Goal: Task Accomplishment & Management: Manage account settings

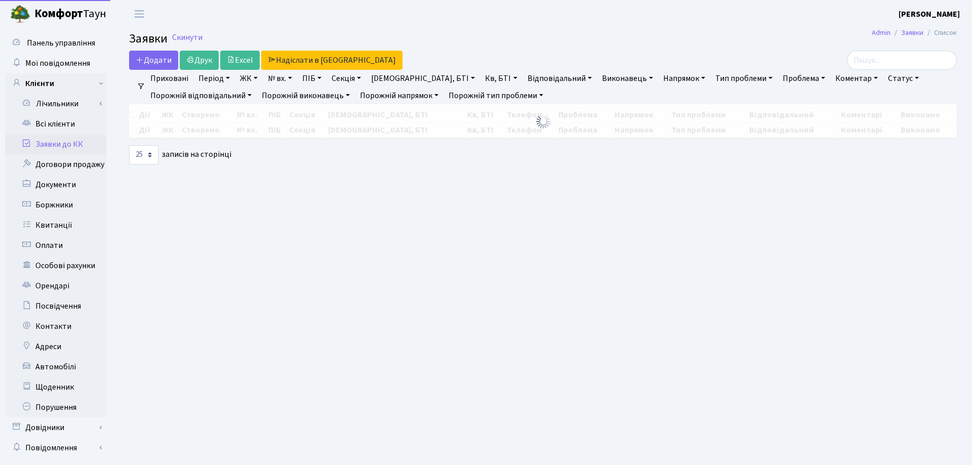
select select "25"
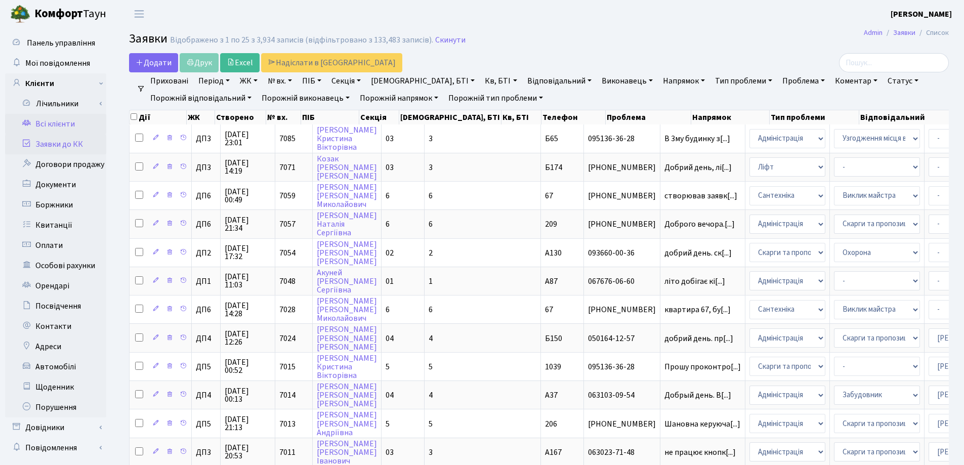
click at [48, 126] on link "Всі клієнти" at bounding box center [55, 124] width 101 height 20
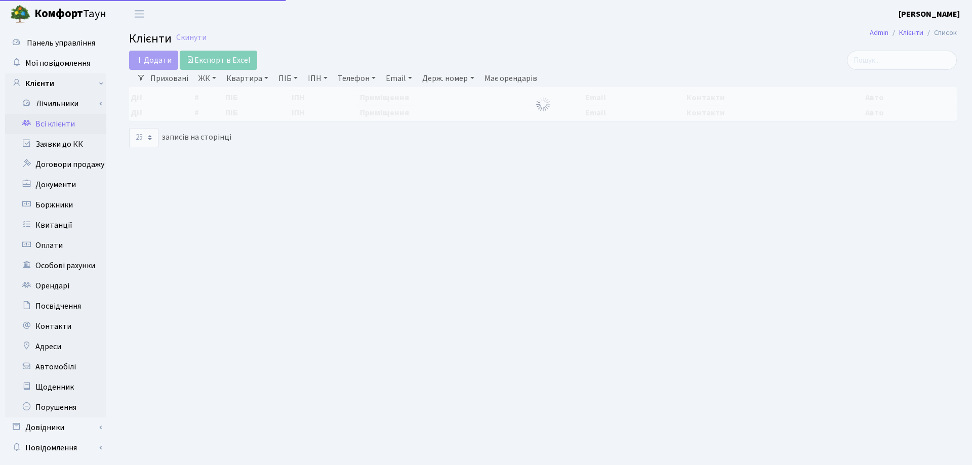
select select "25"
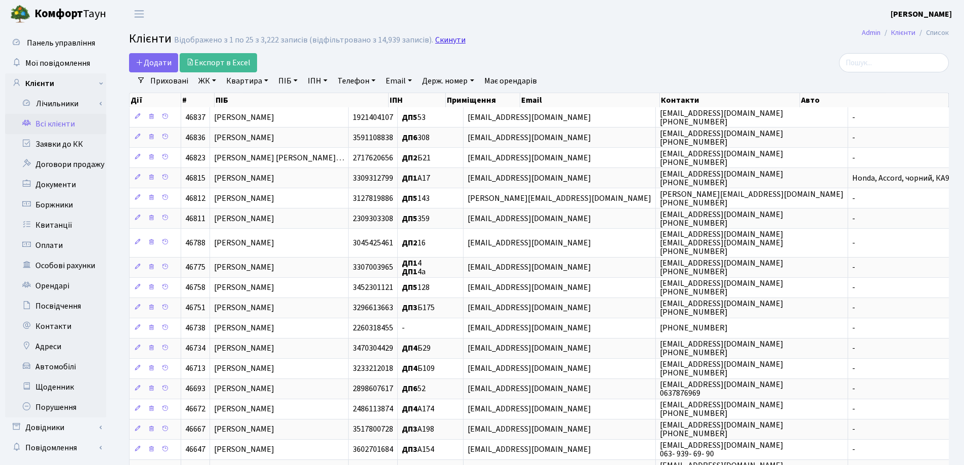
click at [440, 37] on link "Скинути" at bounding box center [450, 40] width 30 height 10
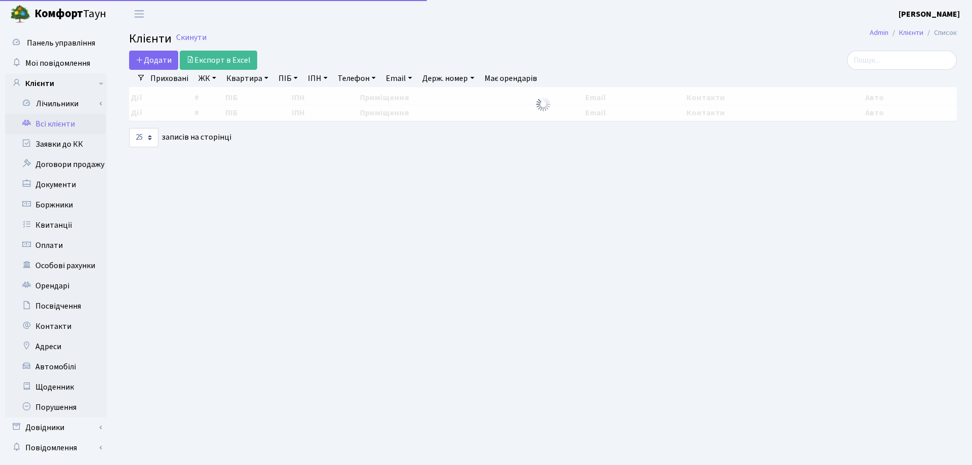
select select "25"
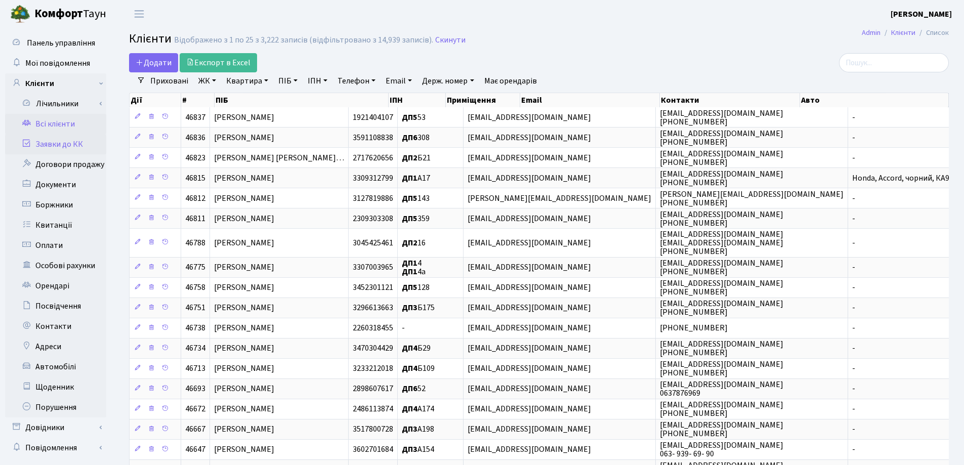
click at [55, 146] on link "Заявки до КК" at bounding box center [55, 144] width 101 height 20
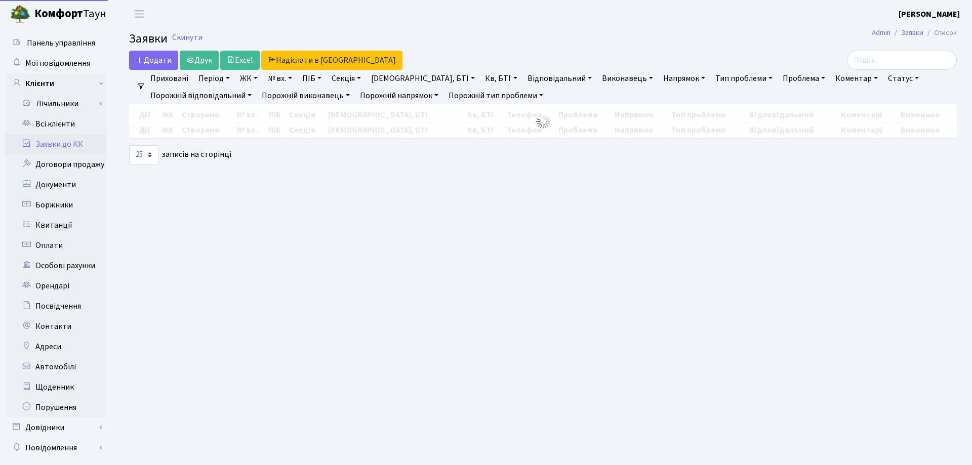
select select "25"
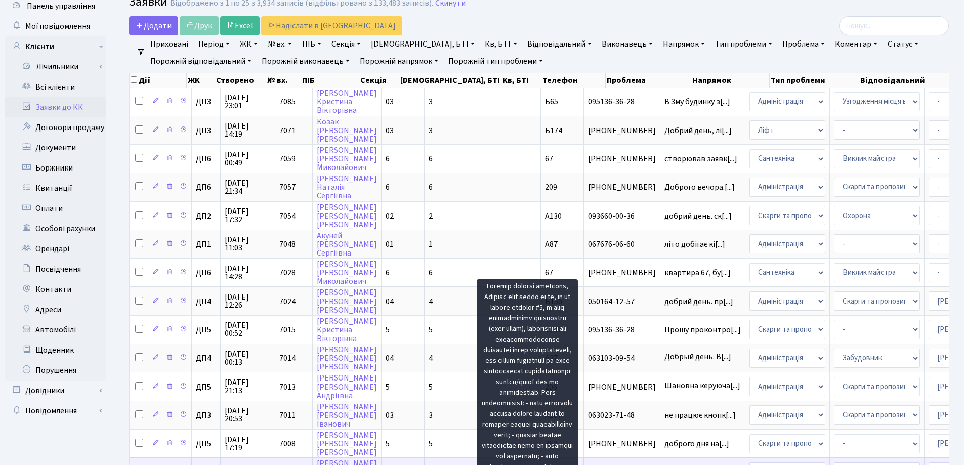
scroll to position [101, 0]
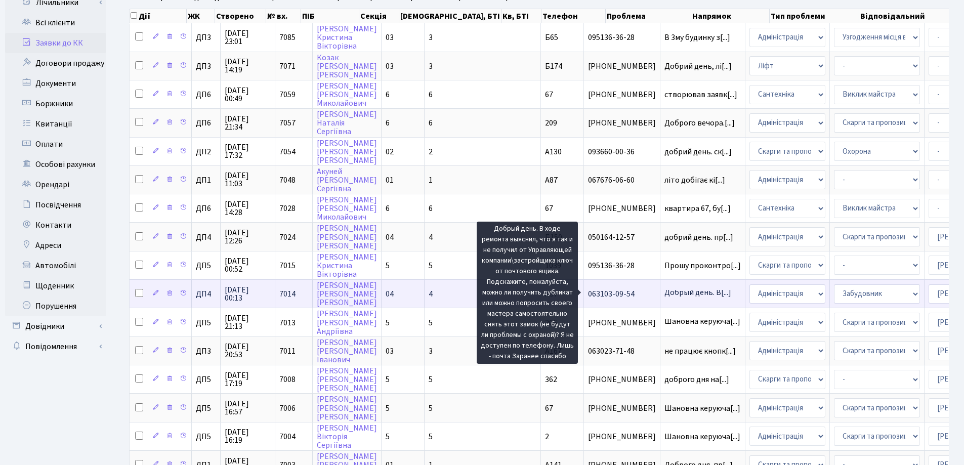
click at [665, 296] on span "Добрый день. В[...]" at bounding box center [698, 292] width 67 height 11
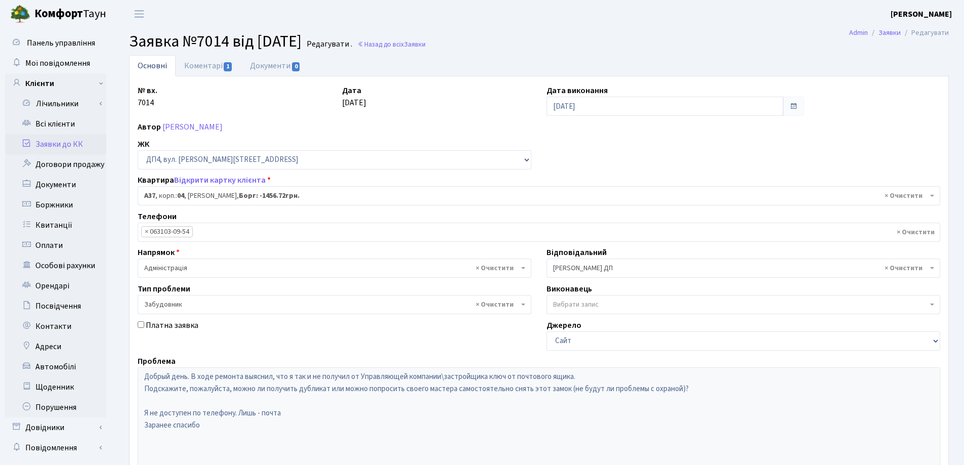
select select "32998"
select select "64"
click at [199, 67] on link "Коментарі 1" at bounding box center [209, 65] width 66 height 21
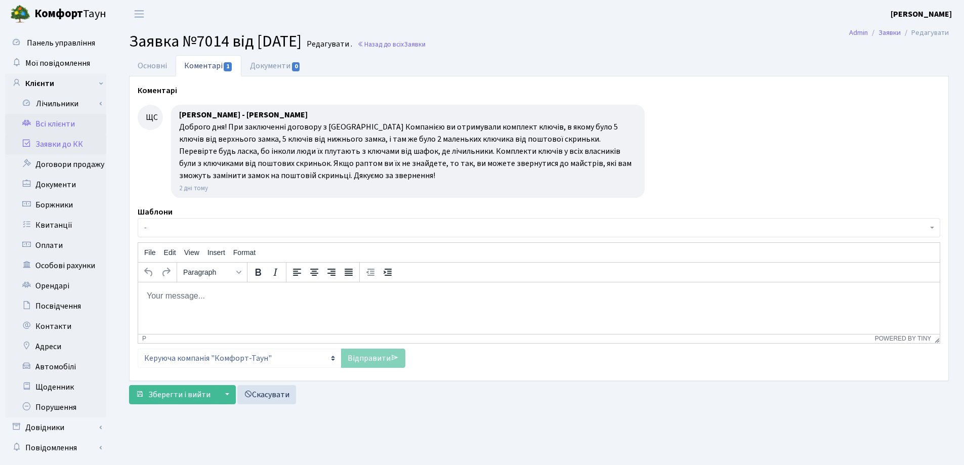
click at [51, 125] on link "Всі клієнти" at bounding box center [55, 124] width 101 height 20
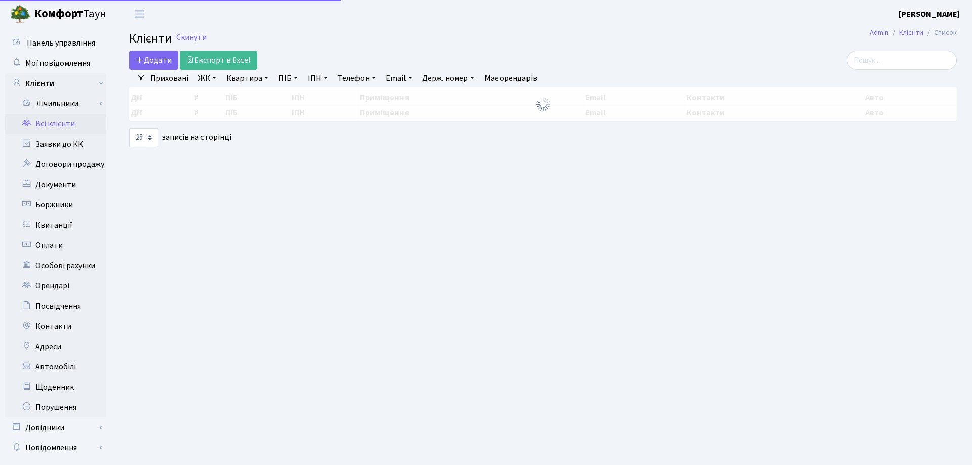
select select "25"
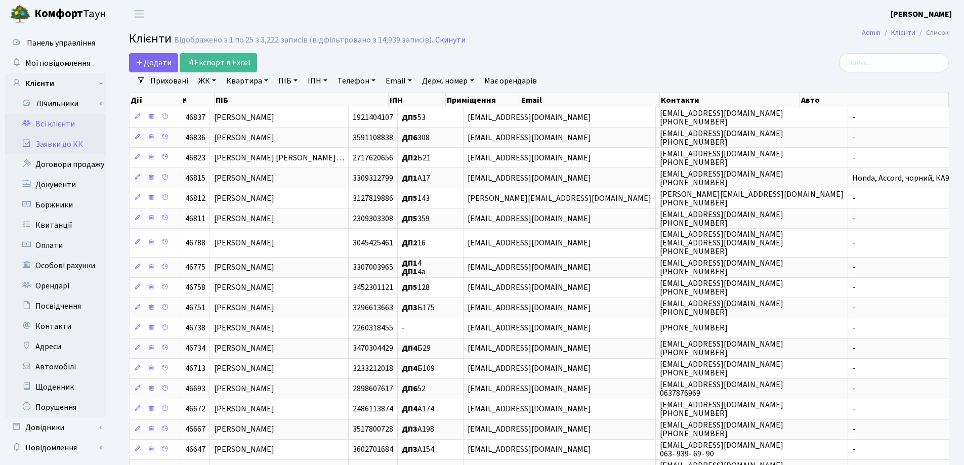
click at [45, 145] on link "Заявки до КК" at bounding box center [55, 144] width 101 height 20
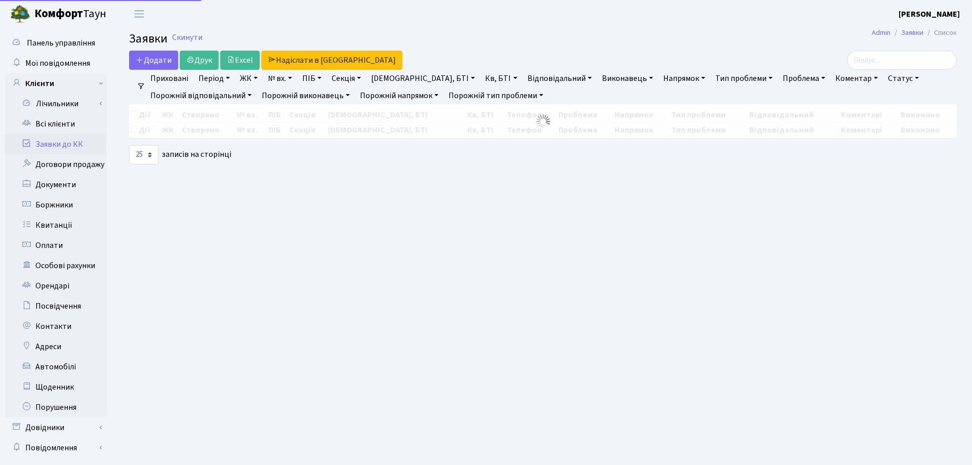
select select "25"
